Goal: Transaction & Acquisition: Purchase product/service

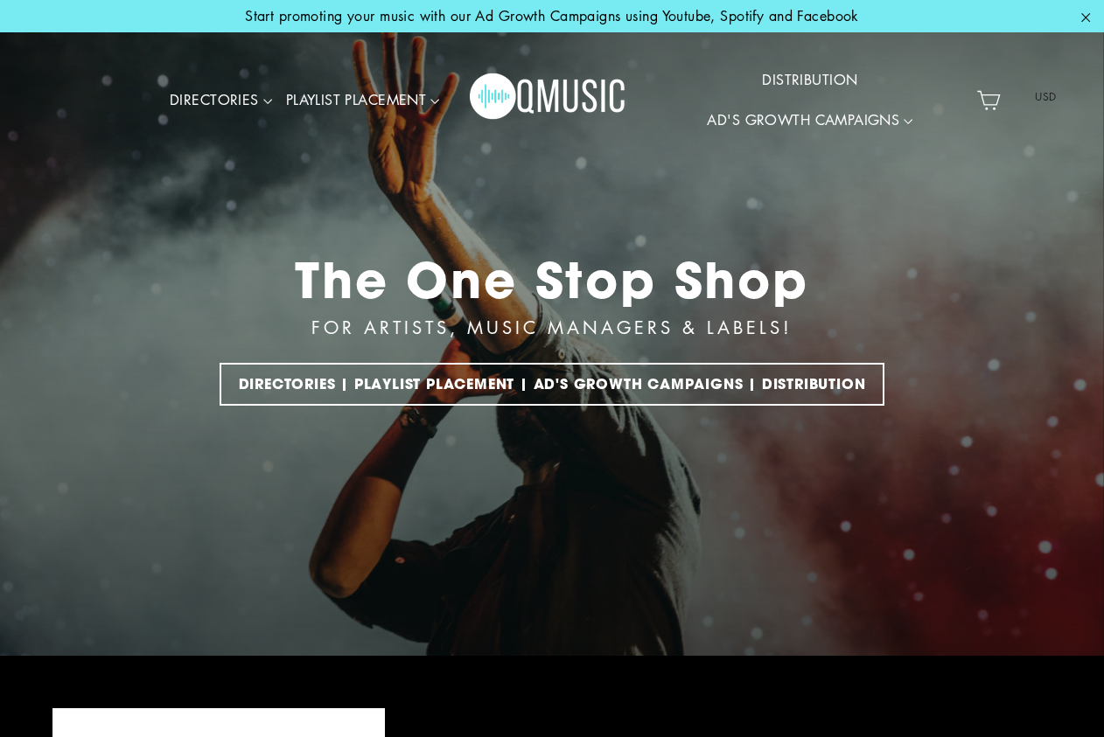
click at [1084, 15] on icon "button" at bounding box center [1086, 17] width 8 height 8
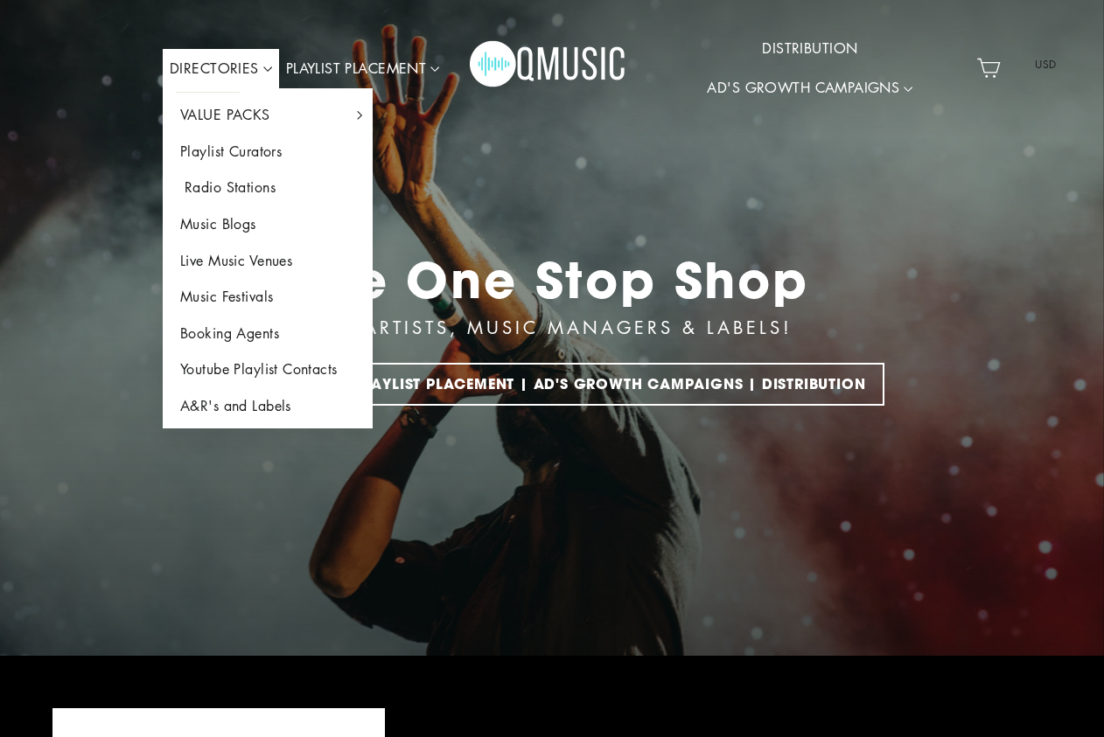
click at [234, 192] on link "Radio Stations" at bounding box center [268, 188] width 210 height 37
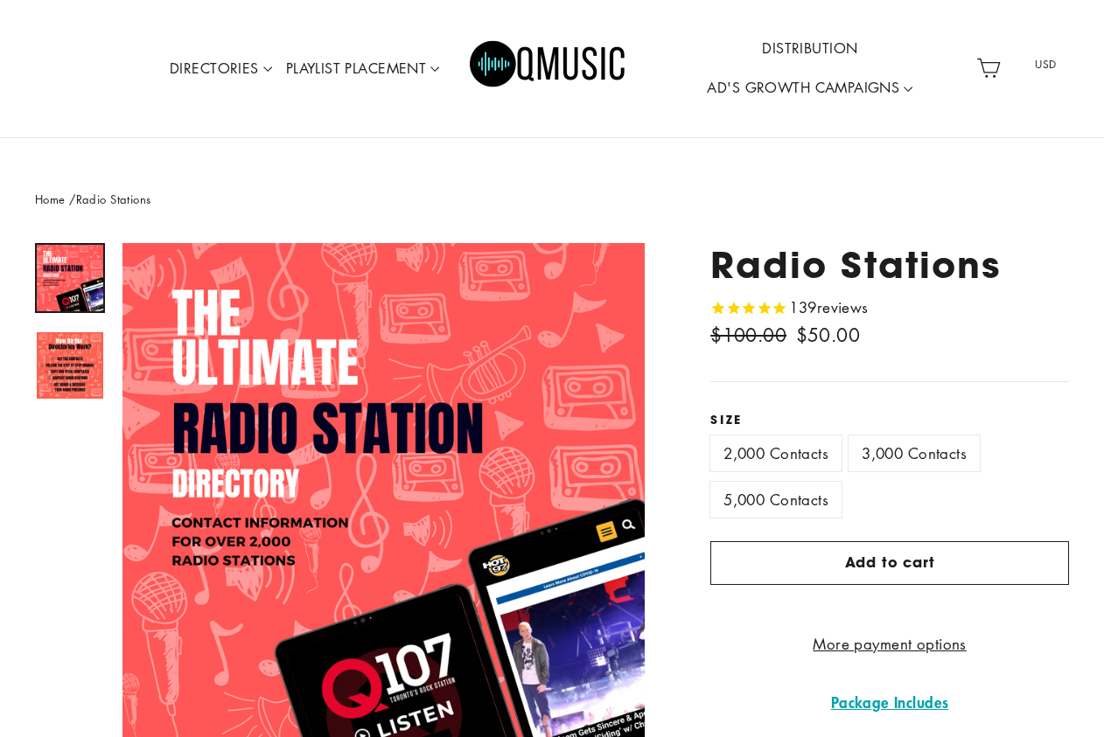
click at [61, 261] on img at bounding box center [70, 278] width 66 height 66
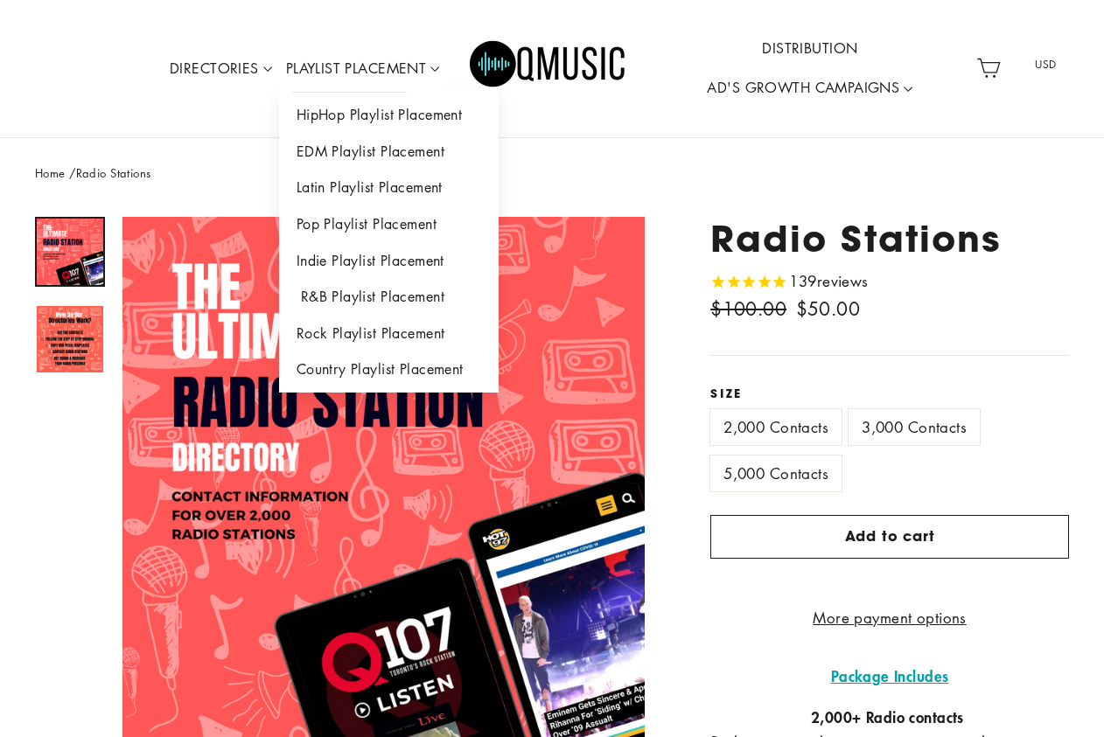
click at [366, 303] on link "R&B Playlist Placement" at bounding box center [389, 297] width 220 height 37
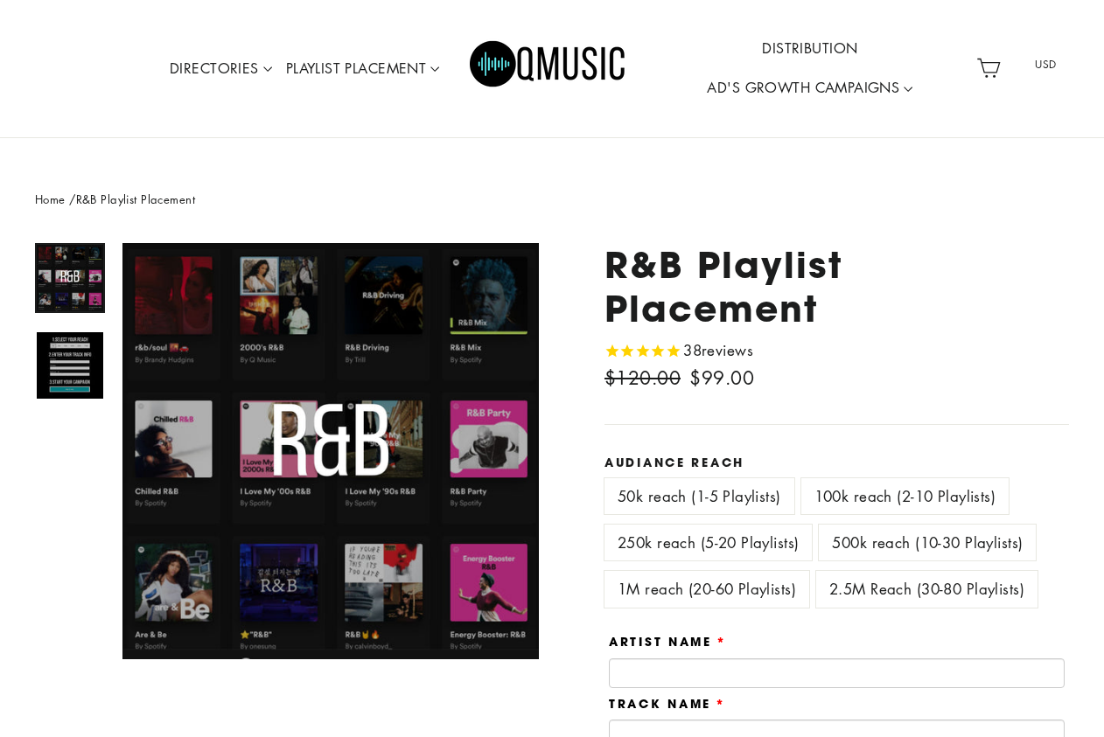
click at [891, 525] on label "500k reach (10-30 Playlists)" at bounding box center [927, 543] width 217 height 36
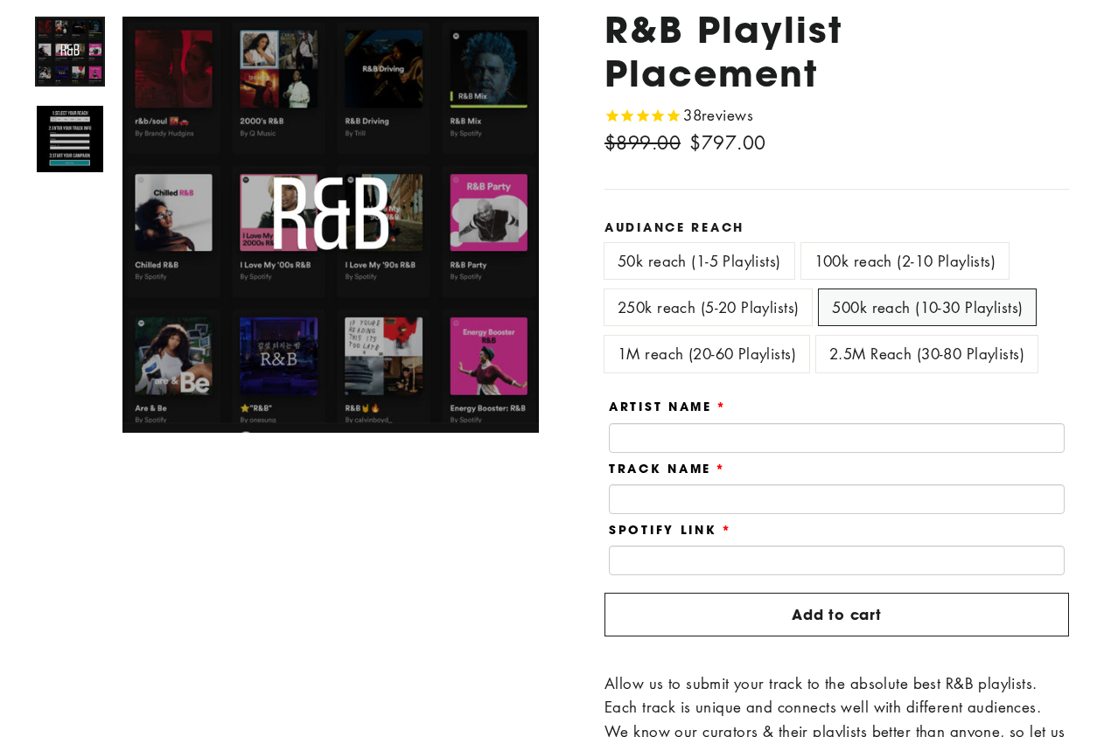
scroll to position [63, 0]
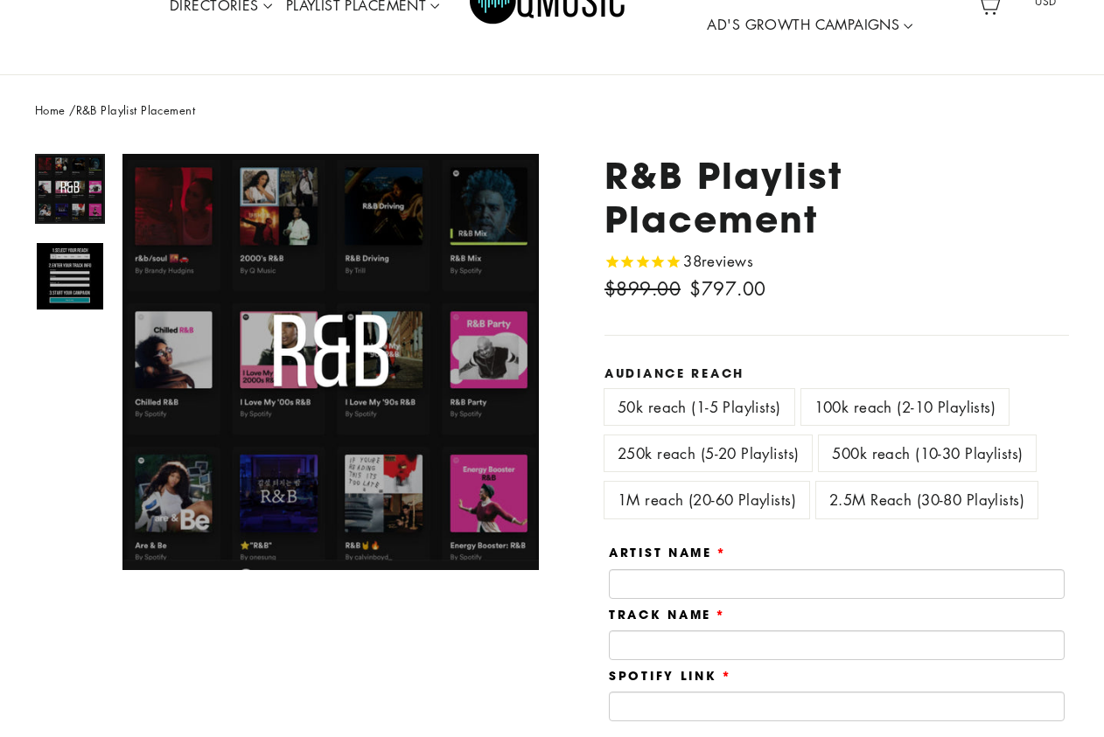
click at [708, 389] on label "50k reach (1-5 Playlists)" at bounding box center [699, 407] width 190 height 36
click at [844, 389] on label "100k reach (2-10 Playlists)" at bounding box center [904, 407] width 207 height 36
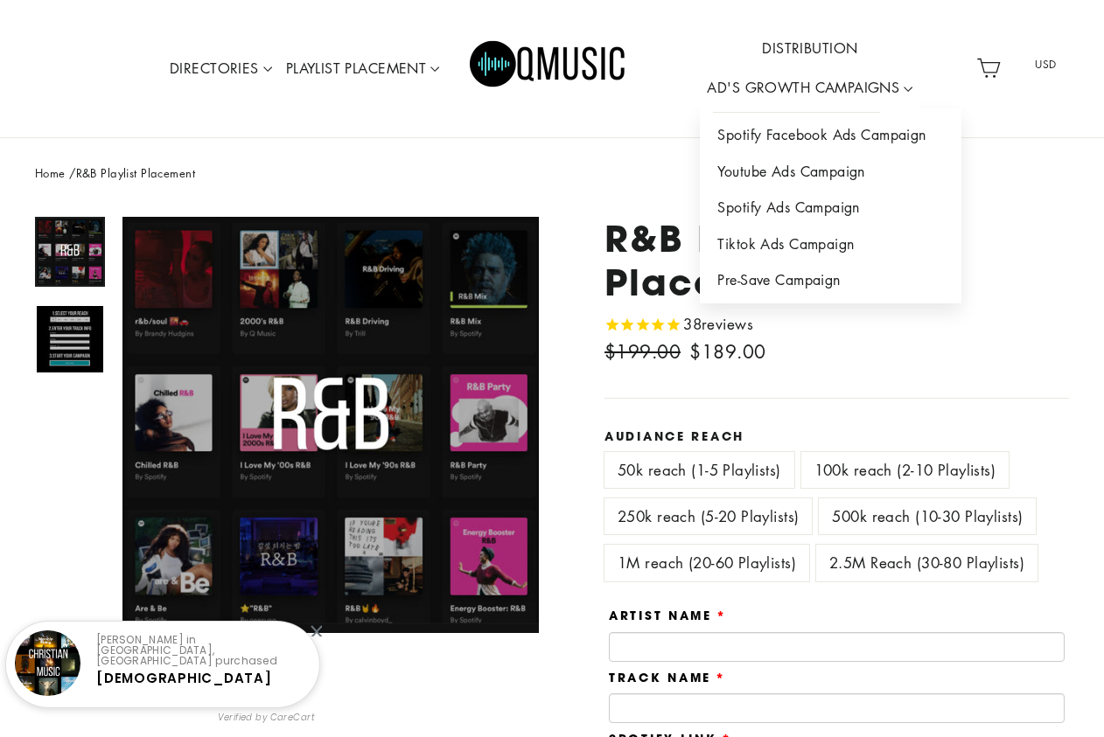
click at [740, 85] on link "AD'S GROWTH CAMPAIGNS" at bounding box center [810, 88] width 220 height 40
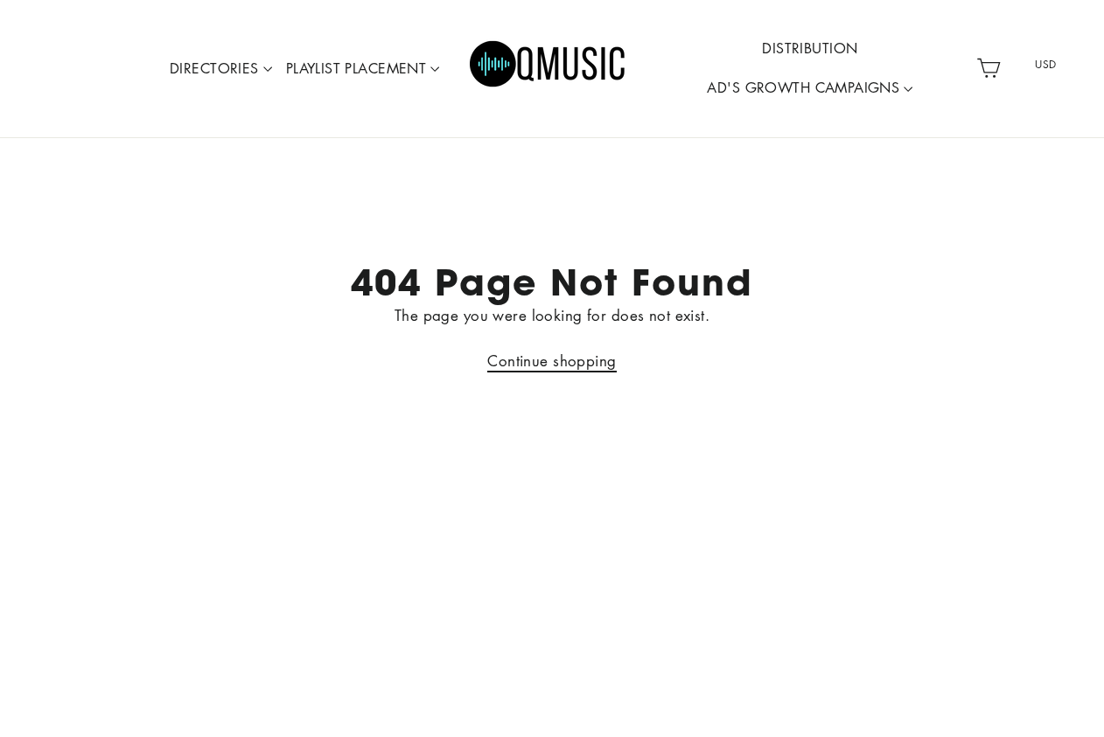
click at [590, 360] on link "Continue shopping" at bounding box center [551, 362] width 129 height 22
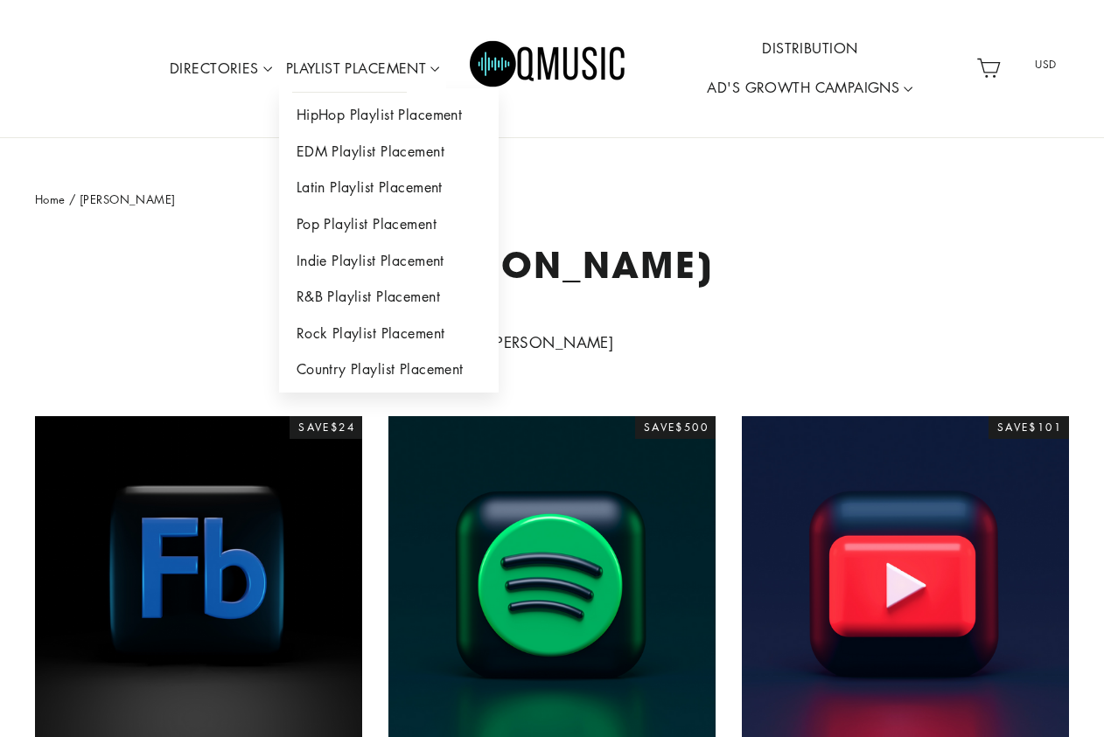
click at [413, 75] on link "PLAYLIST PLACEMENT" at bounding box center [363, 69] width 168 height 40
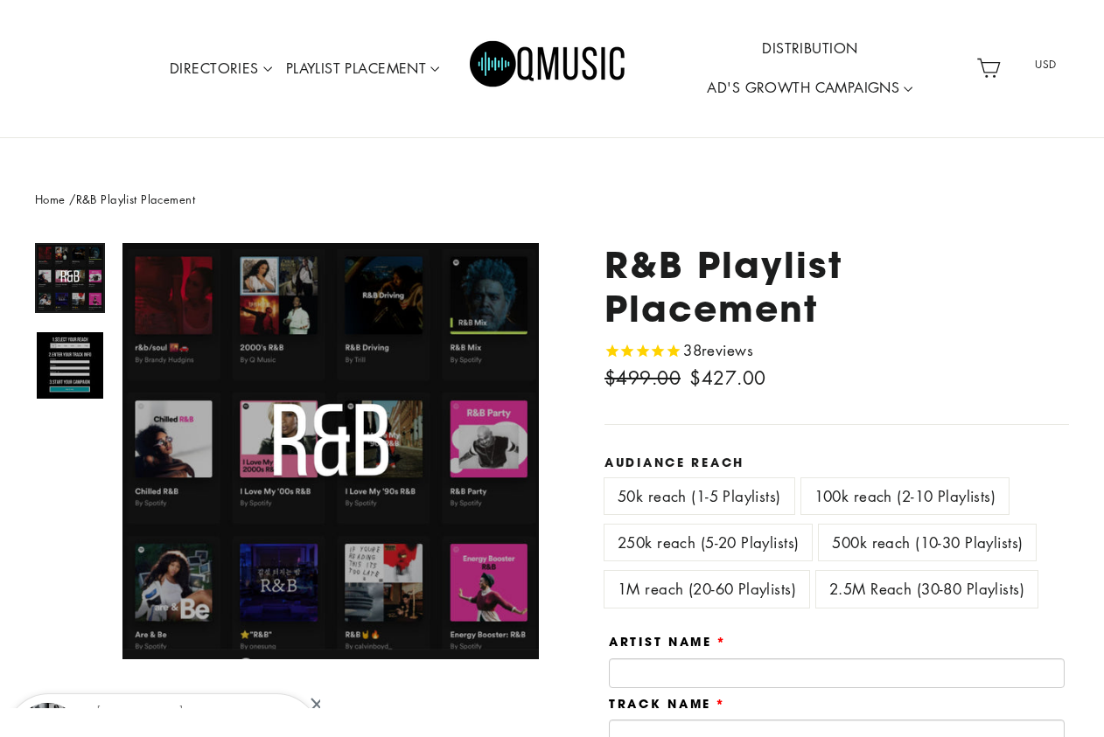
click at [879, 525] on label "500k reach (10-30 Playlists)" at bounding box center [927, 543] width 217 height 36
